Goal: Information Seeking & Learning: Learn about a topic

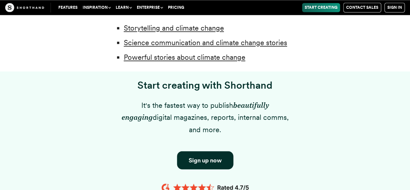
scroll to position [542, 0]
click at [212, 60] on link "Powerful stories about climate change" at bounding box center [185, 57] width 122 height 8
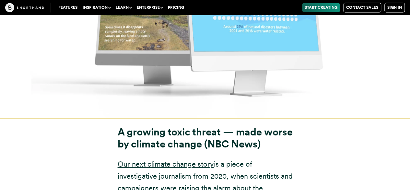
scroll to position [4204, 0]
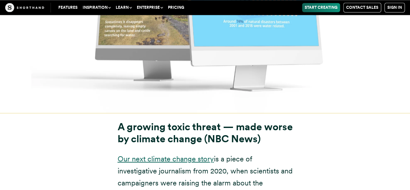
click at [193, 154] on link "Our next climate change story" at bounding box center [166, 158] width 96 height 8
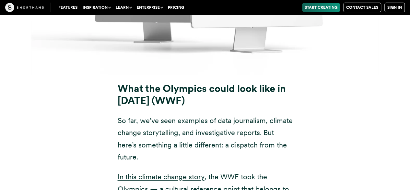
scroll to position [6138, 0]
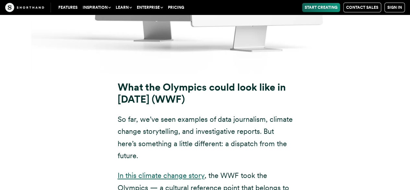
click at [173, 171] on link "In this climate change story" at bounding box center [161, 175] width 87 height 8
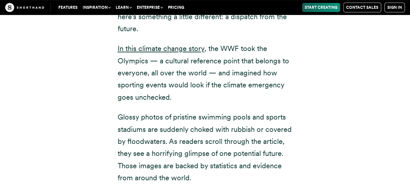
scroll to position [6263, 0]
